Goal: Find specific page/section: Find specific page/section

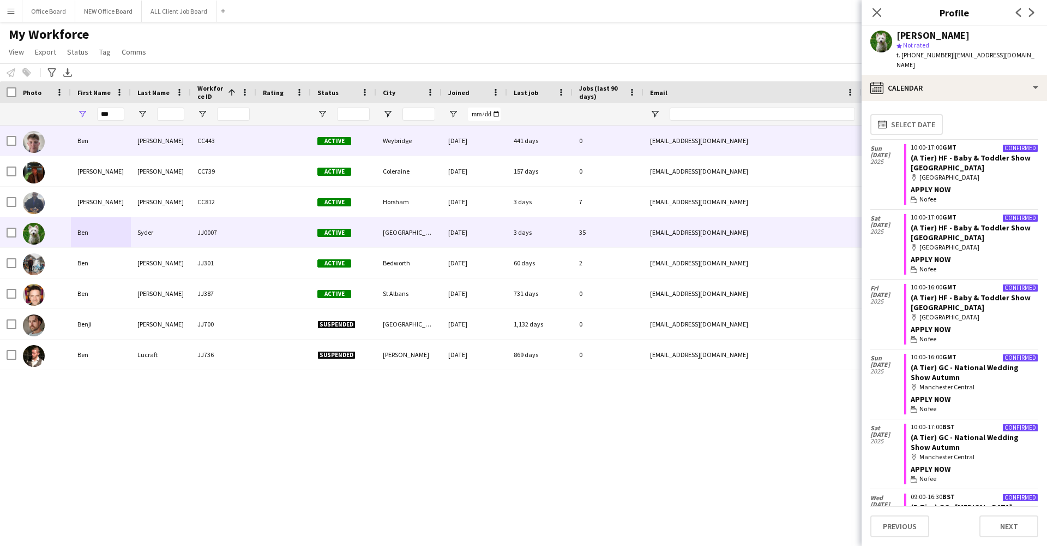
scroll to position [6068, 0]
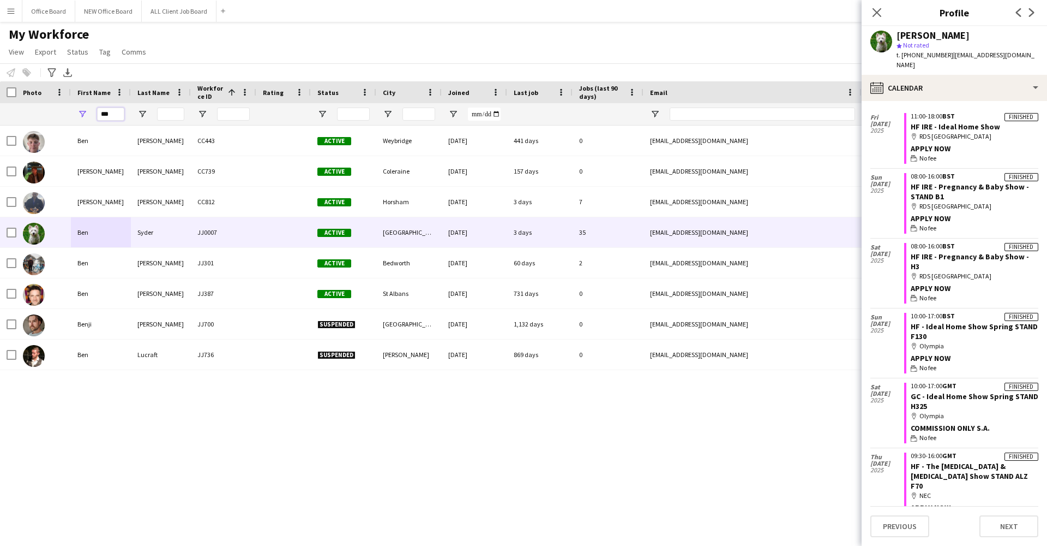
click at [104, 113] on input "***" at bounding box center [110, 113] width 27 height 13
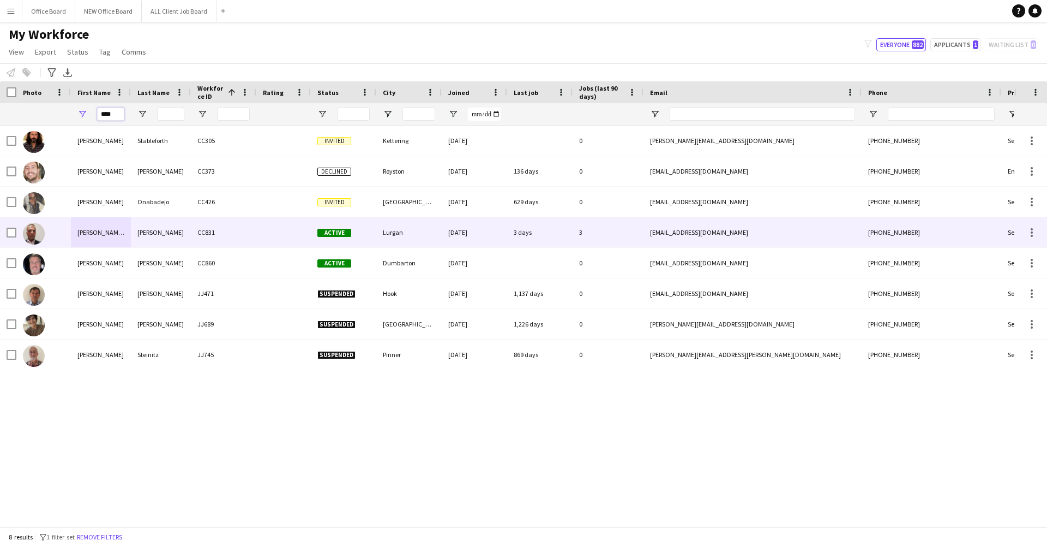
type input "****"
click at [178, 236] on div "[PERSON_NAME]" at bounding box center [161, 232] width 60 height 30
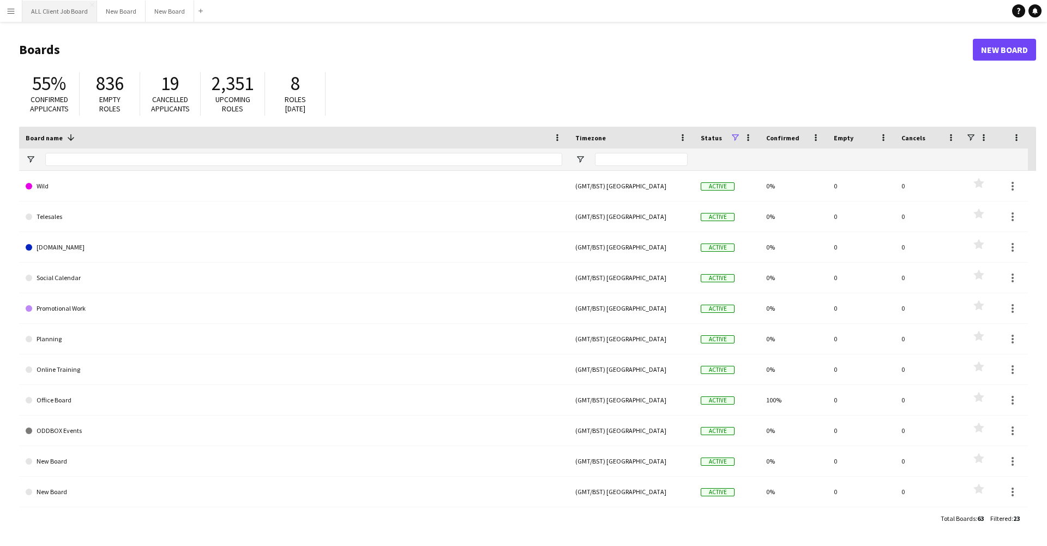
click at [38, 11] on button "ALL Client Job Board Close" at bounding box center [59, 11] width 75 height 21
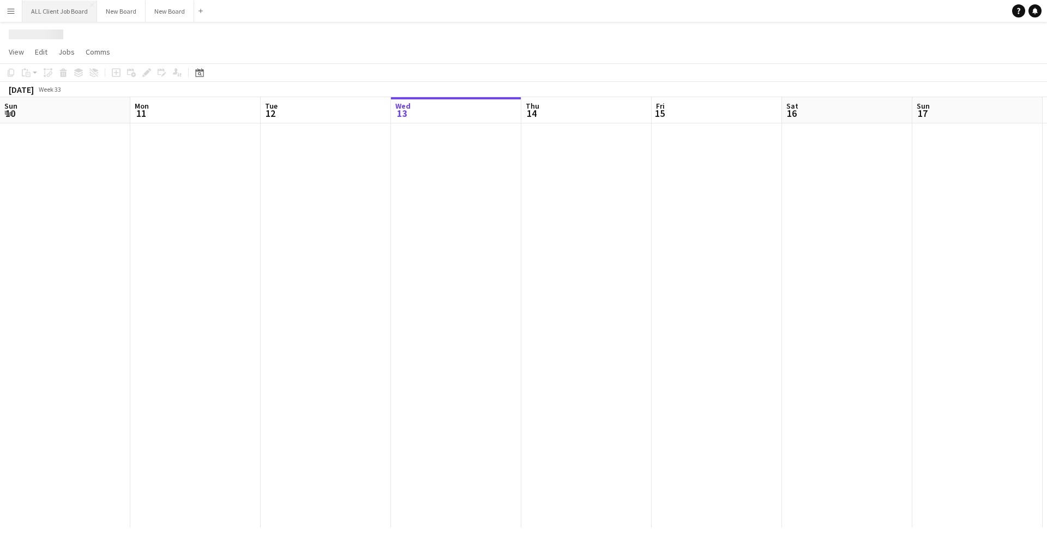
scroll to position [0, 261]
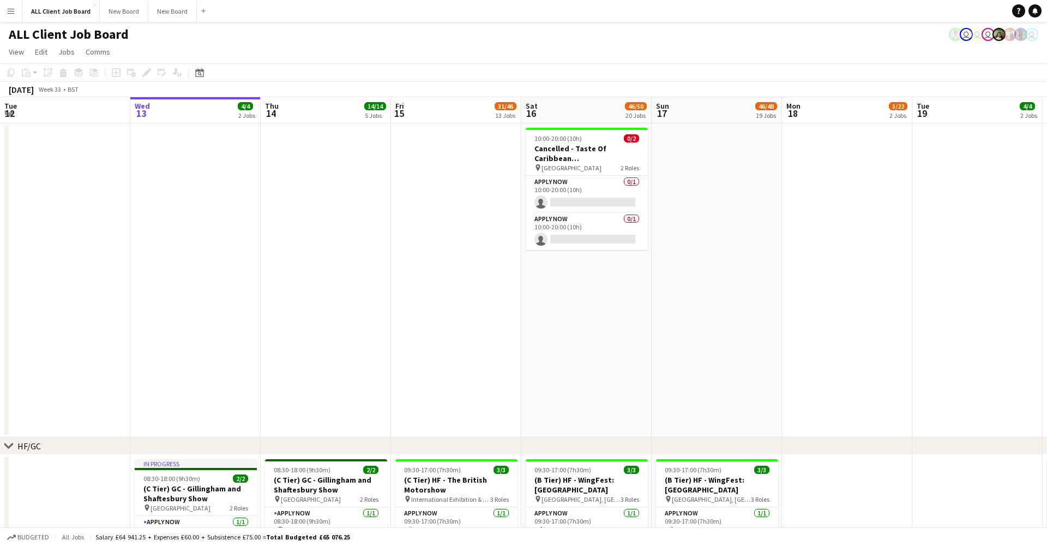
click at [7, 10] on app-icon "Menu" at bounding box center [11, 11] width 9 height 9
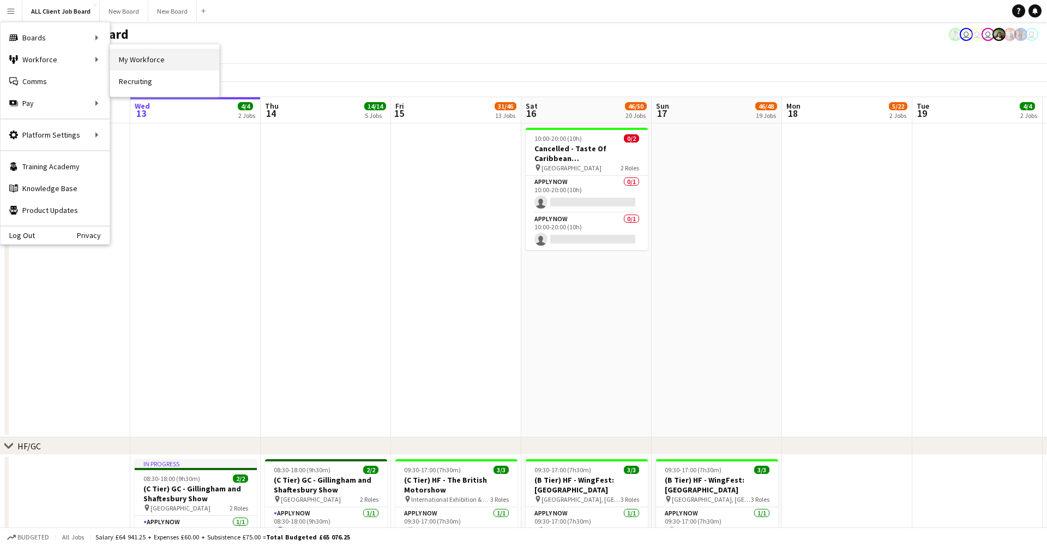
click at [132, 65] on link "My Workforce" at bounding box center [164, 60] width 109 height 22
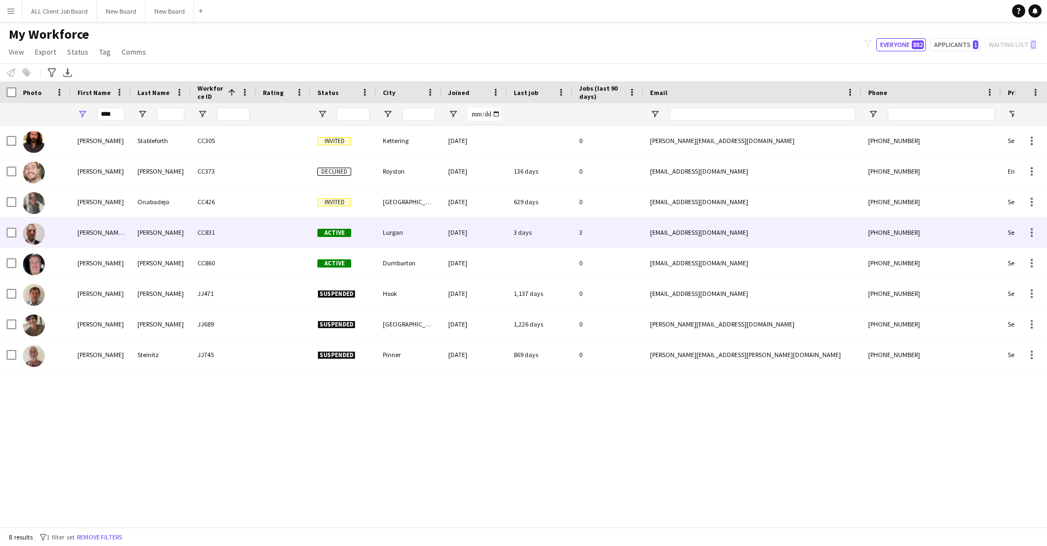
click at [136, 239] on div "[PERSON_NAME]" at bounding box center [161, 232] width 60 height 30
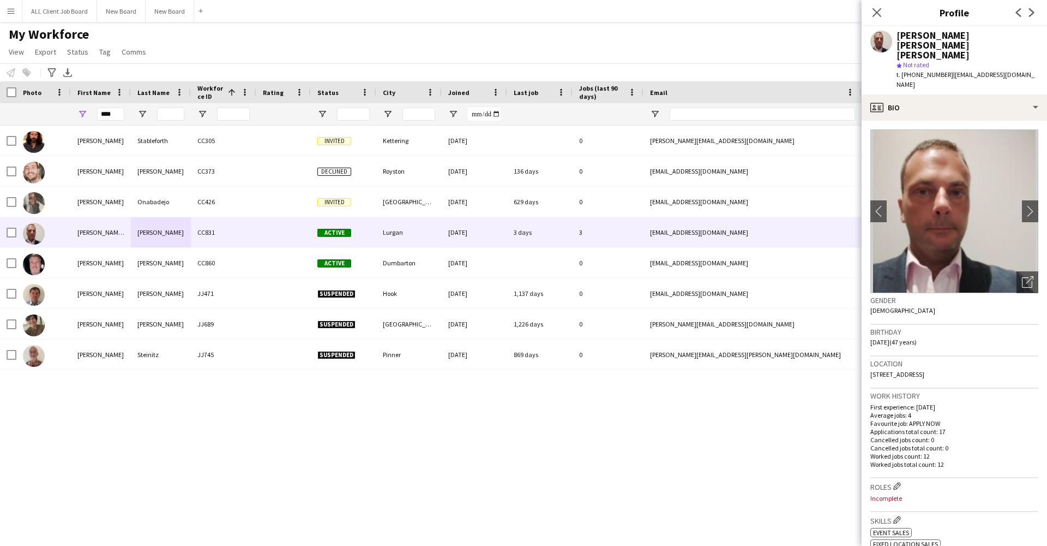
click at [944, 129] on img at bounding box center [955, 211] width 168 height 164
click at [944, 94] on div "profile Bio" at bounding box center [954, 107] width 185 height 26
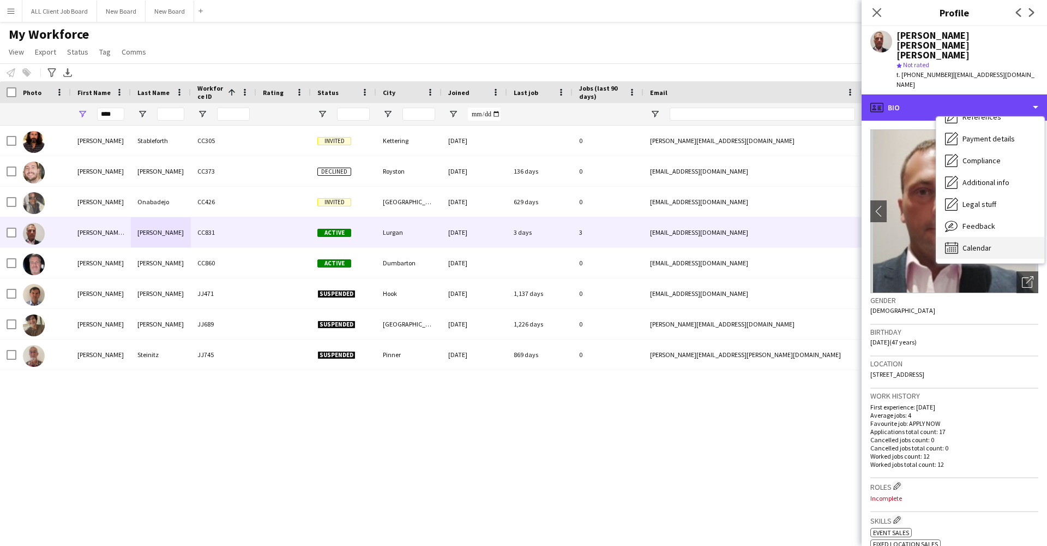
scroll to position [124, 0]
click at [978, 243] on span "Calendar" at bounding box center [977, 248] width 29 height 10
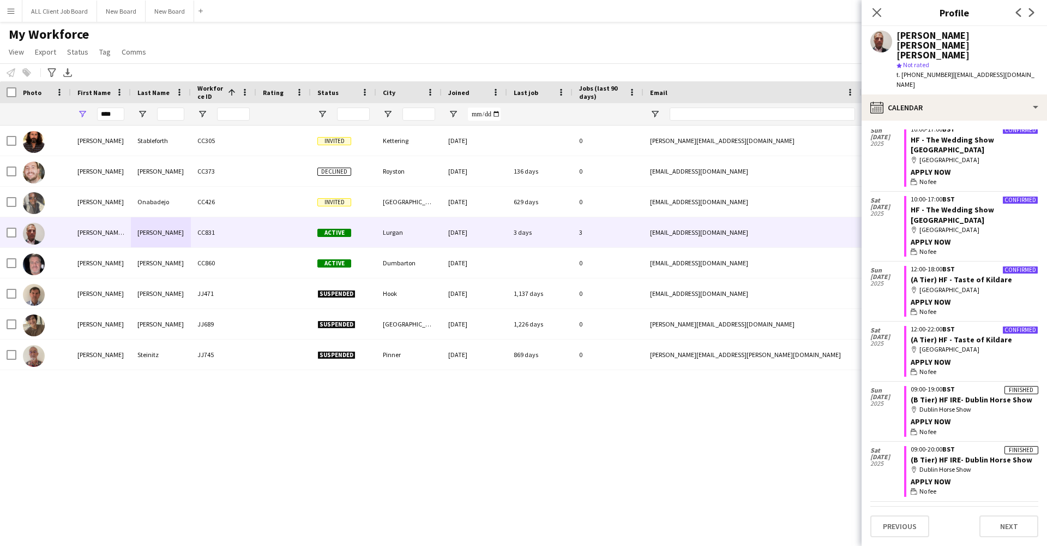
scroll to position [366, 0]
